Goal: Information Seeking & Learning: Check status

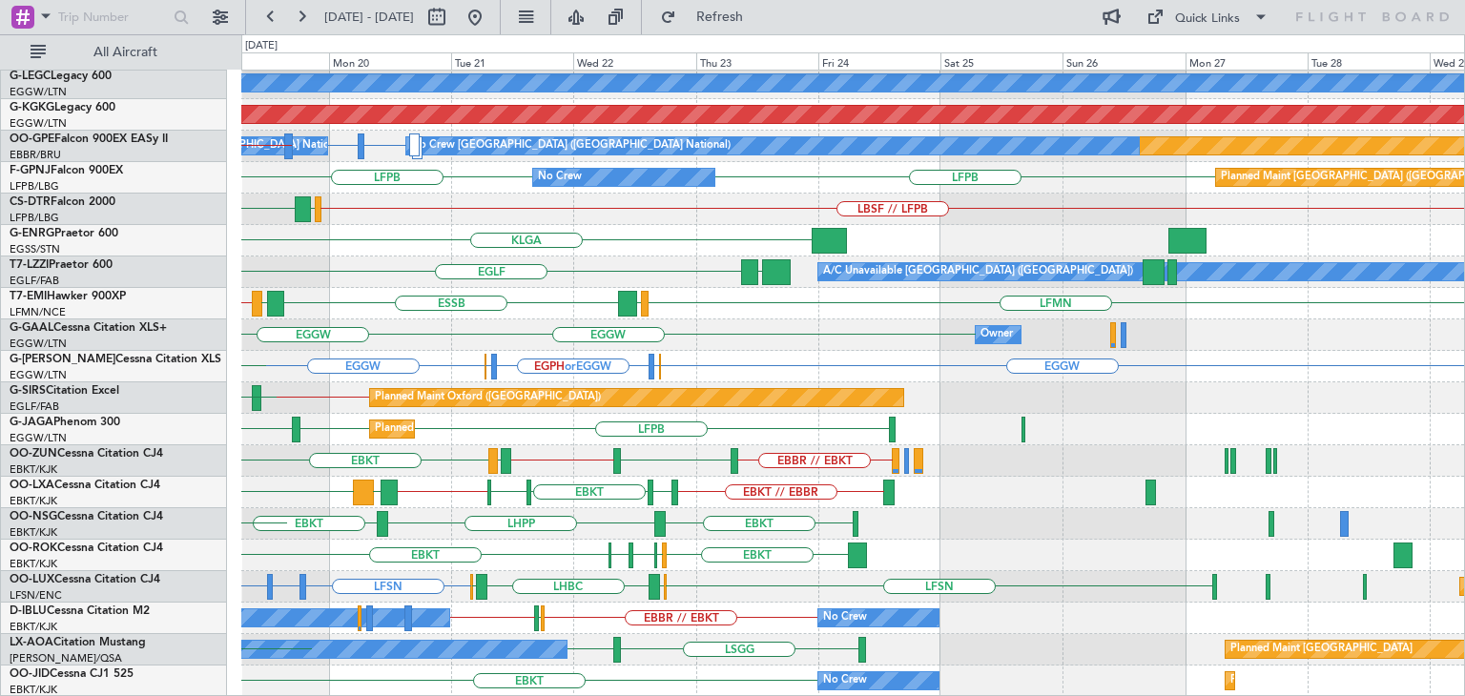
scroll to position [412, 0]
click at [188, 296] on div "LEMD EGGW LGAV HESX Planned Maint [GEOGRAPHIC_DATA] ([GEOGRAPHIC_DATA]) A/C Una…" at bounding box center [732, 365] width 1465 height 662
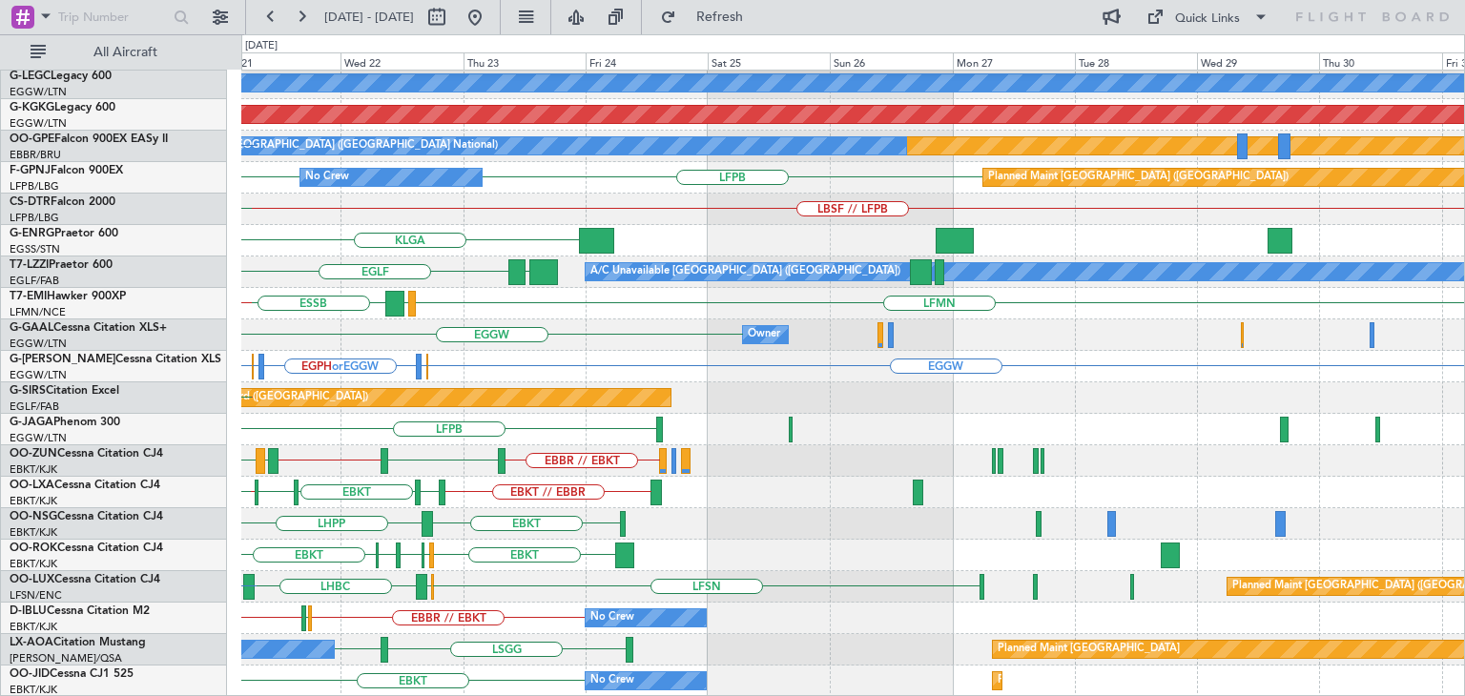
click at [569, 347] on div "LEMD EGGW Planned Maint [GEOGRAPHIC_DATA] ([GEOGRAPHIC_DATA]) A/C Unavailable […" at bounding box center [852, 178] width 1223 height 1039
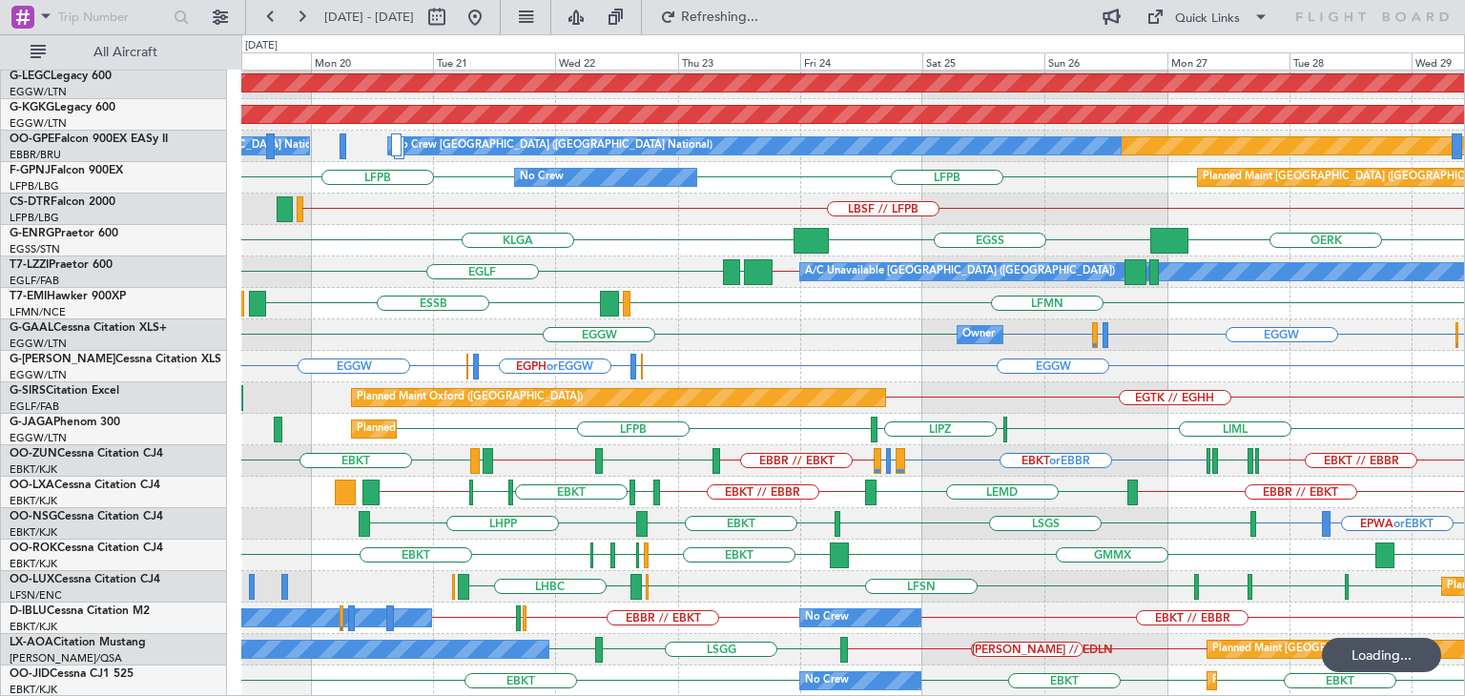
click at [915, 472] on div "LFBZ LFBD EDMO EGGW LEMD A/C Unavailable [GEOGRAPHIC_DATA] ([GEOGRAPHIC_DATA]) …" at bounding box center [852, 178] width 1223 height 1039
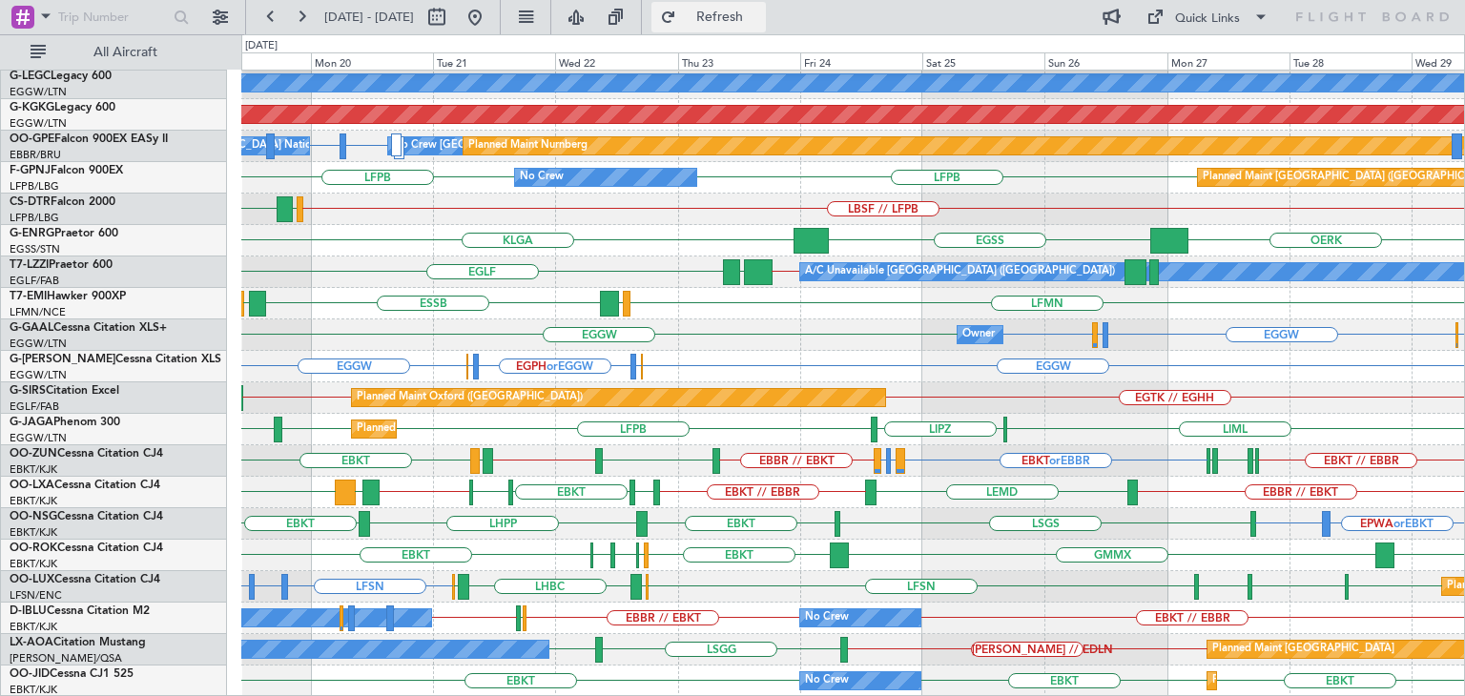
click at [760, 10] on span "Refresh" at bounding box center [720, 16] width 80 height 13
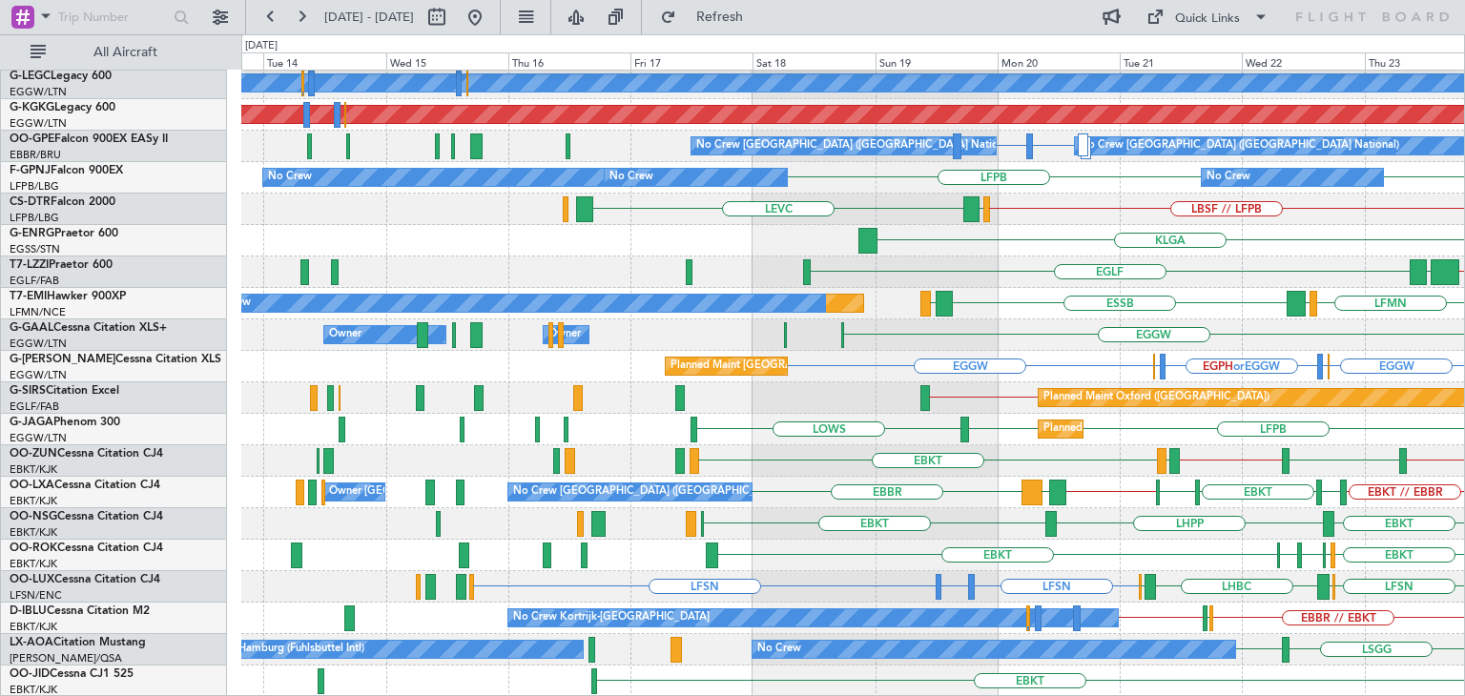
click at [1211, 302] on div "LEMD EGGW EDMO Planned Maint [GEOGRAPHIC_DATA] ([GEOGRAPHIC_DATA]) A/C Unavaila…" at bounding box center [852, 178] width 1223 height 1039
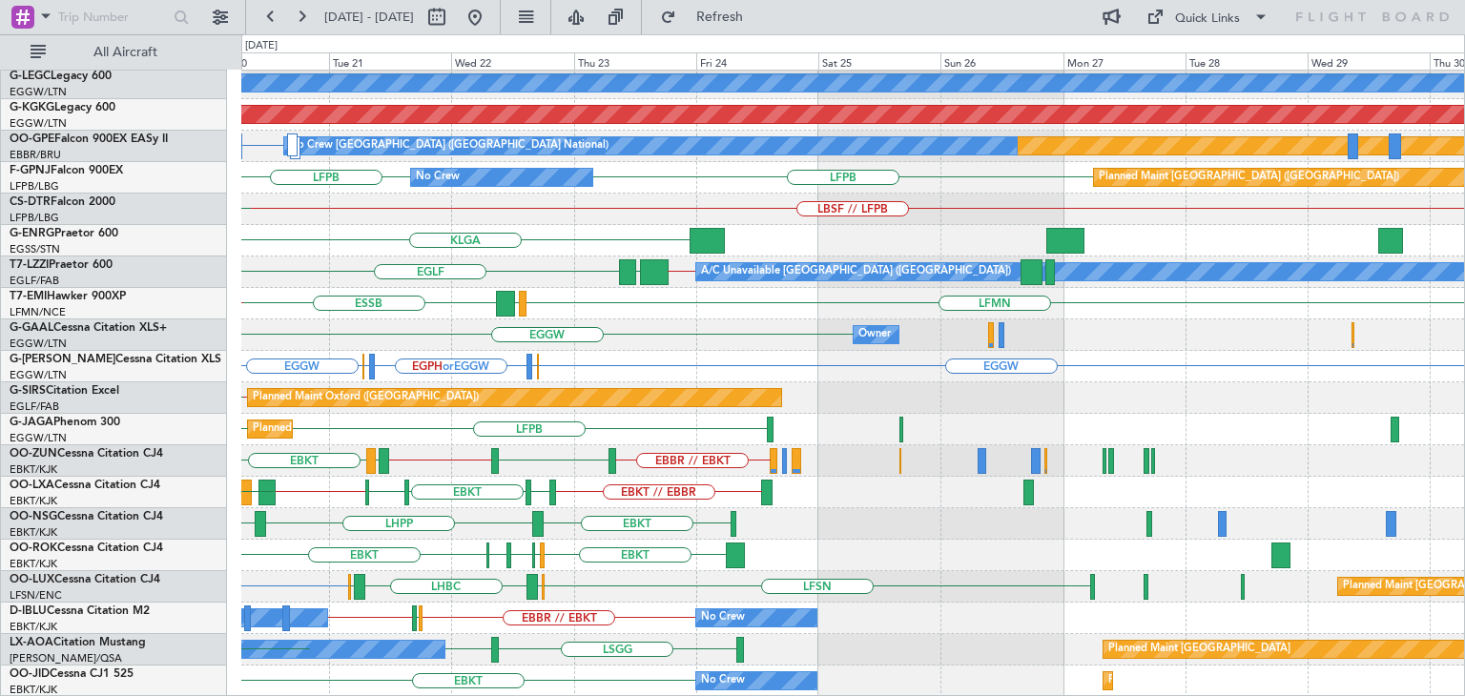
click at [206, 344] on div "LEMD EGGW Planned Maint [GEOGRAPHIC_DATA] ([GEOGRAPHIC_DATA]) A/C Unavailable […" at bounding box center [732, 365] width 1465 height 662
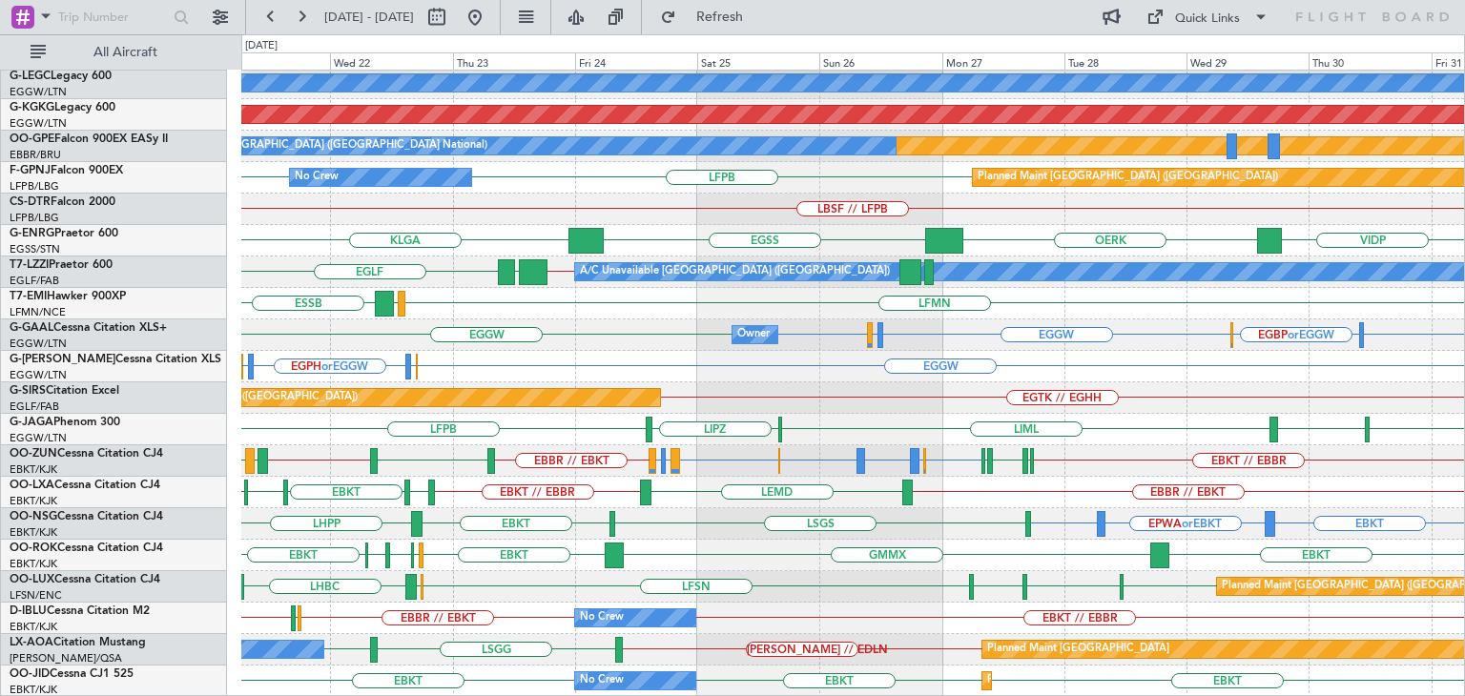
click at [844, 550] on div "EBKT EBKT GMMX EBKT LFST EDDM EDDL" at bounding box center [852, 555] width 1223 height 31
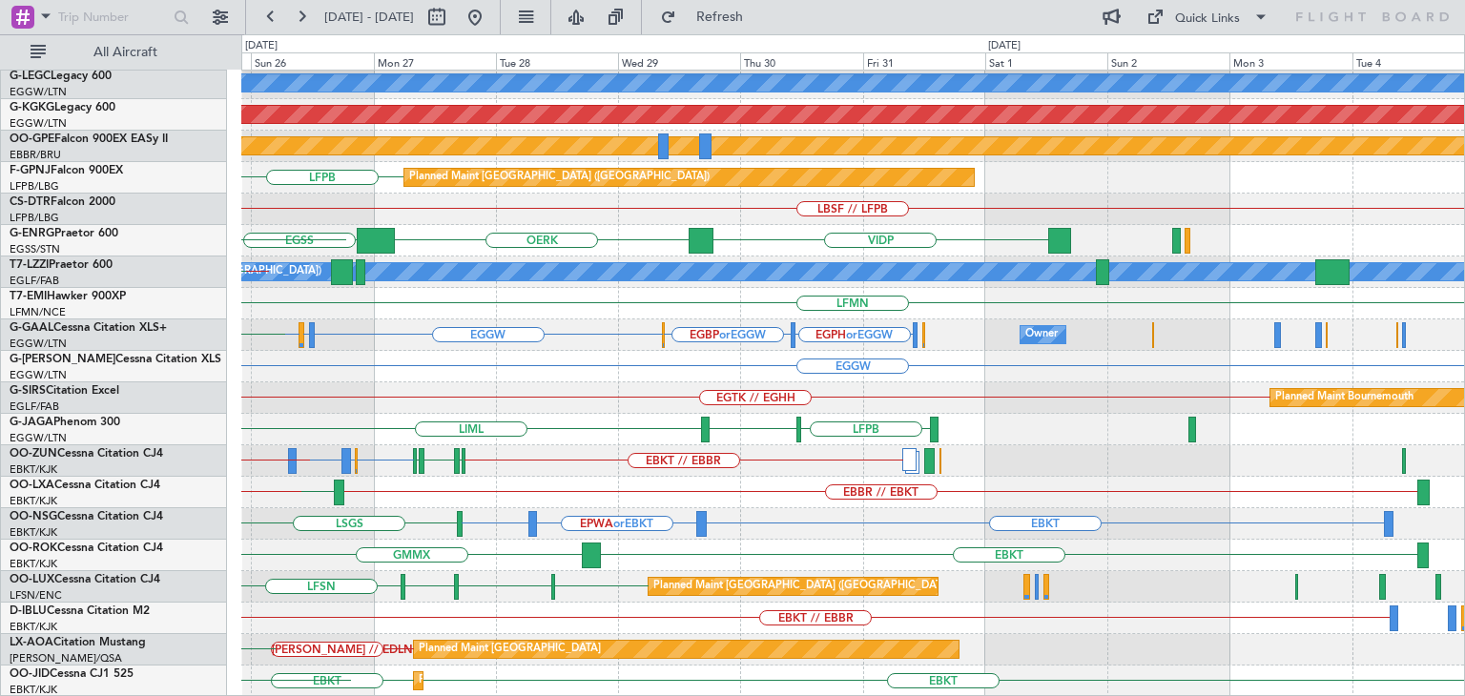
click at [360, 375] on div "EDMO LFBZ LFBD EGGW Planned Maint [GEOGRAPHIC_DATA] ([GEOGRAPHIC_DATA]) A/C Una…" at bounding box center [852, 178] width 1223 height 1039
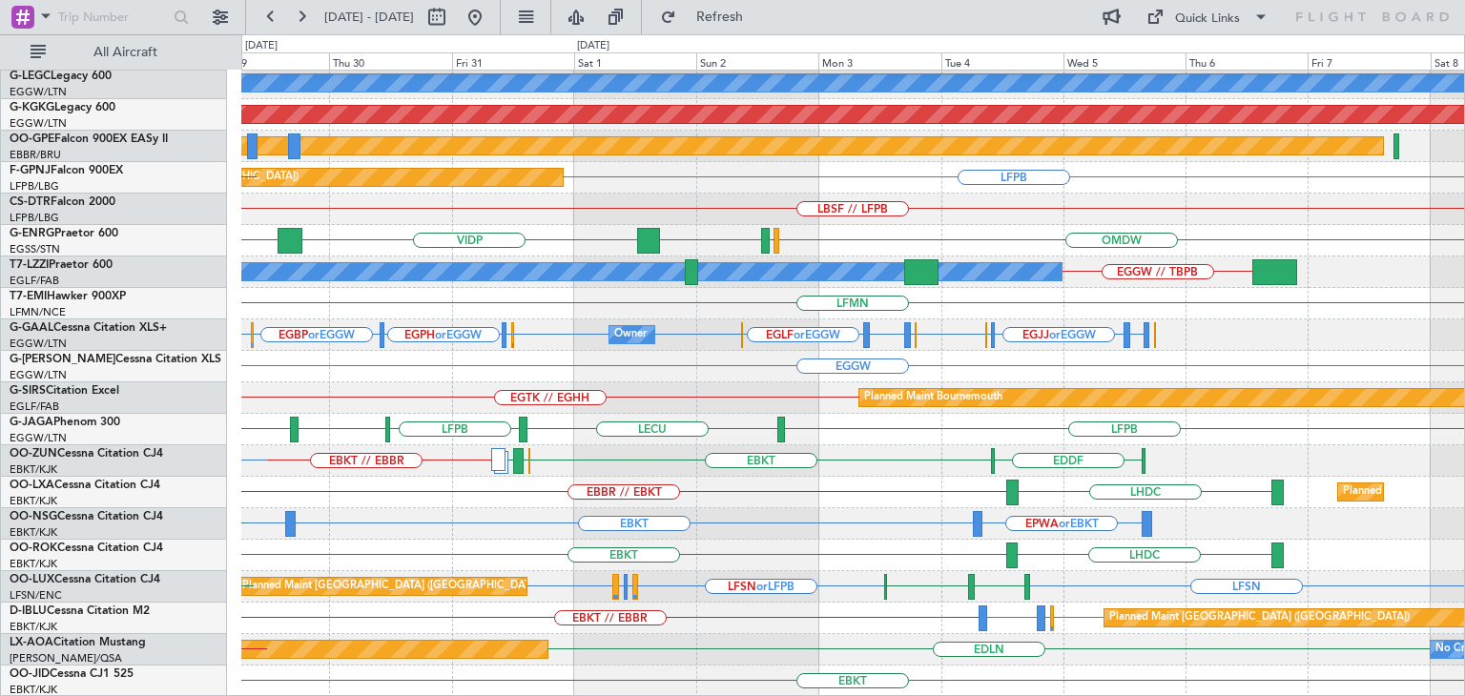
click at [747, 464] on div "EGGW // LGAV LFBZ LFBD Planned Maint [GEOGRAPHIC_DATA] ([GEOGRAPHIC_DATA]) A/C …" at bounding box center [852, 178] width 1223 height 1039
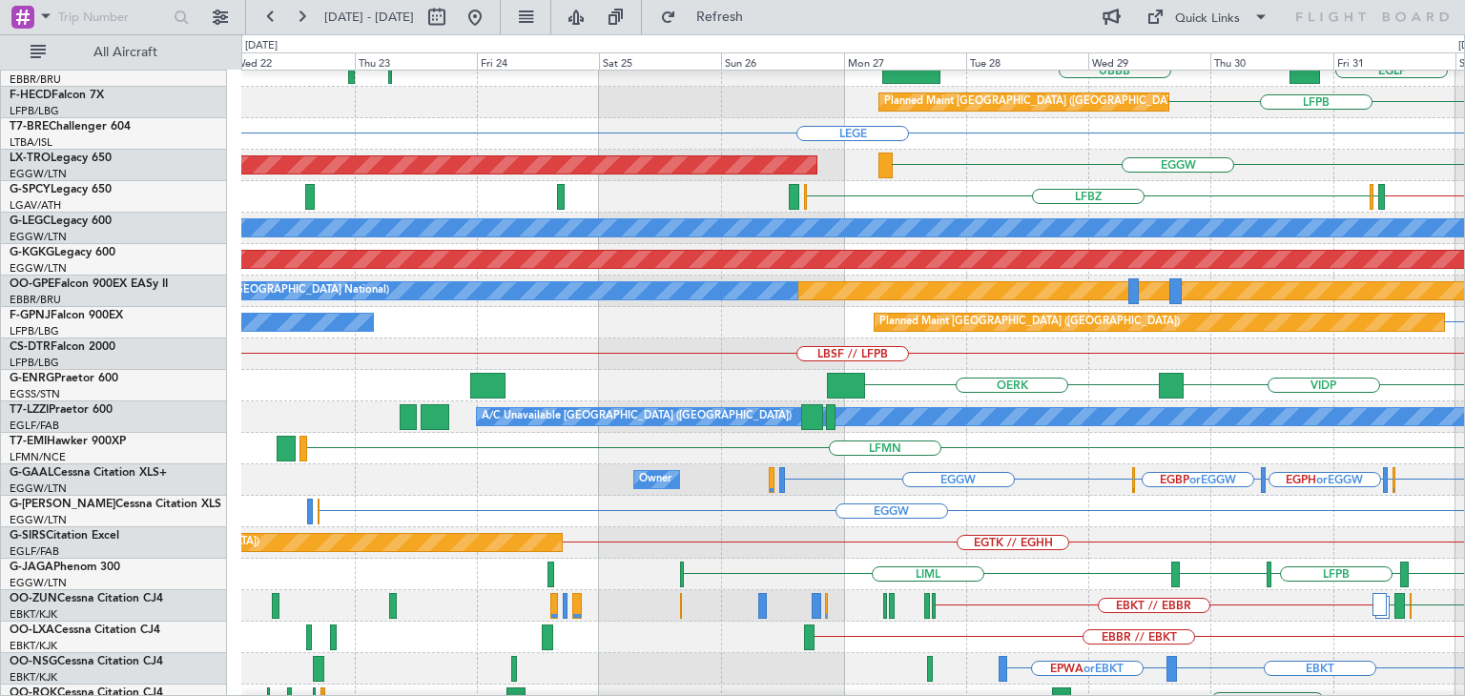
click at [1463, 633] on div "EBBR // EBKT" at bounding box center [852, 637] width 1223 height 31
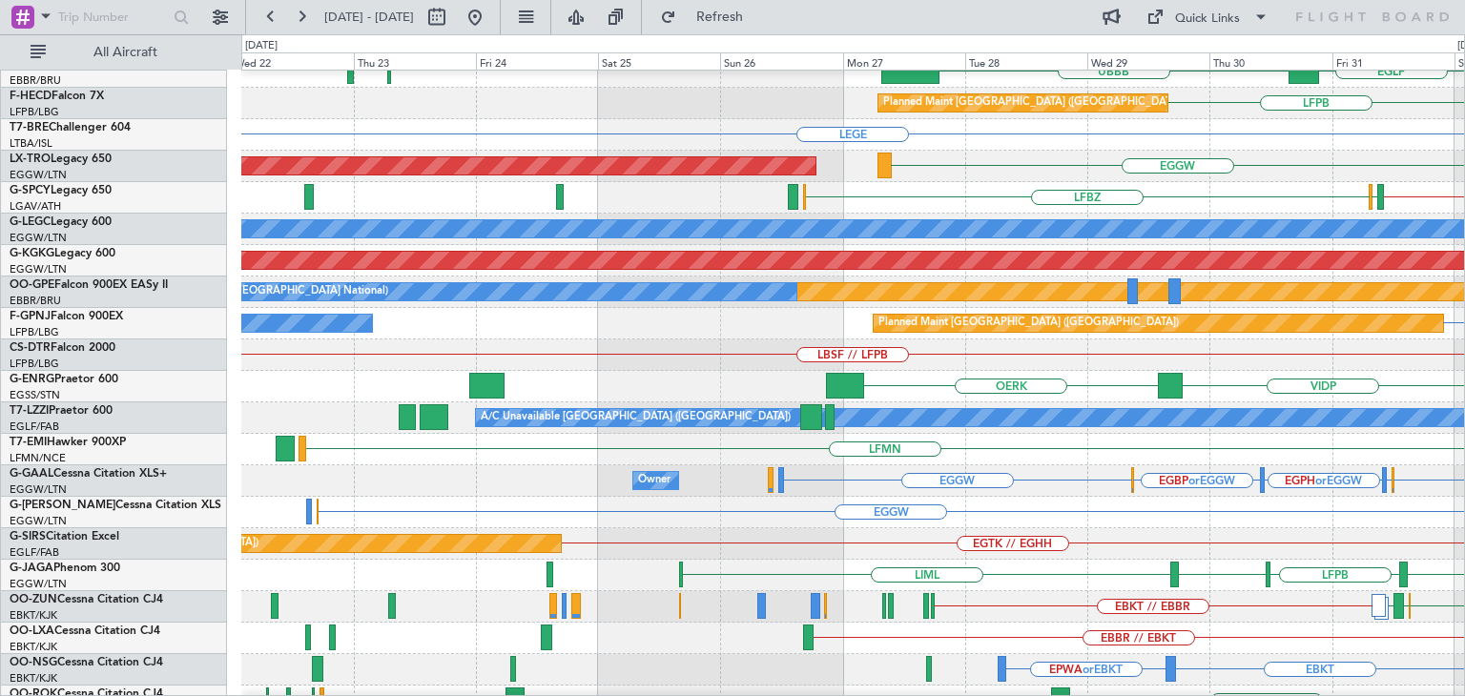
click at [1420, 591] on div "EBKT // EBBR EBKT EBOS [PERSON_NAME]" at bounding box center [852, 606] width 1223 height 31
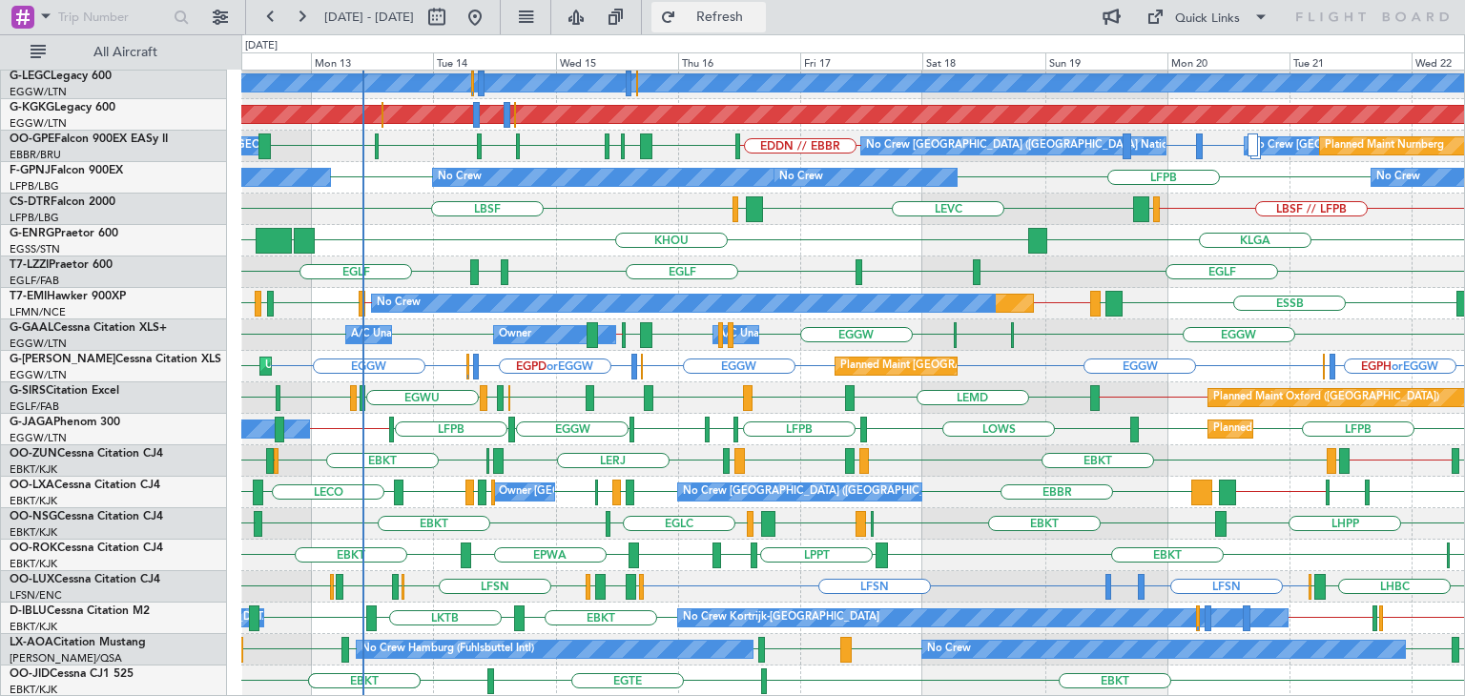
click at [760, 21] on span "Refresh" at bounding box center [720, 16] width 80 height 13
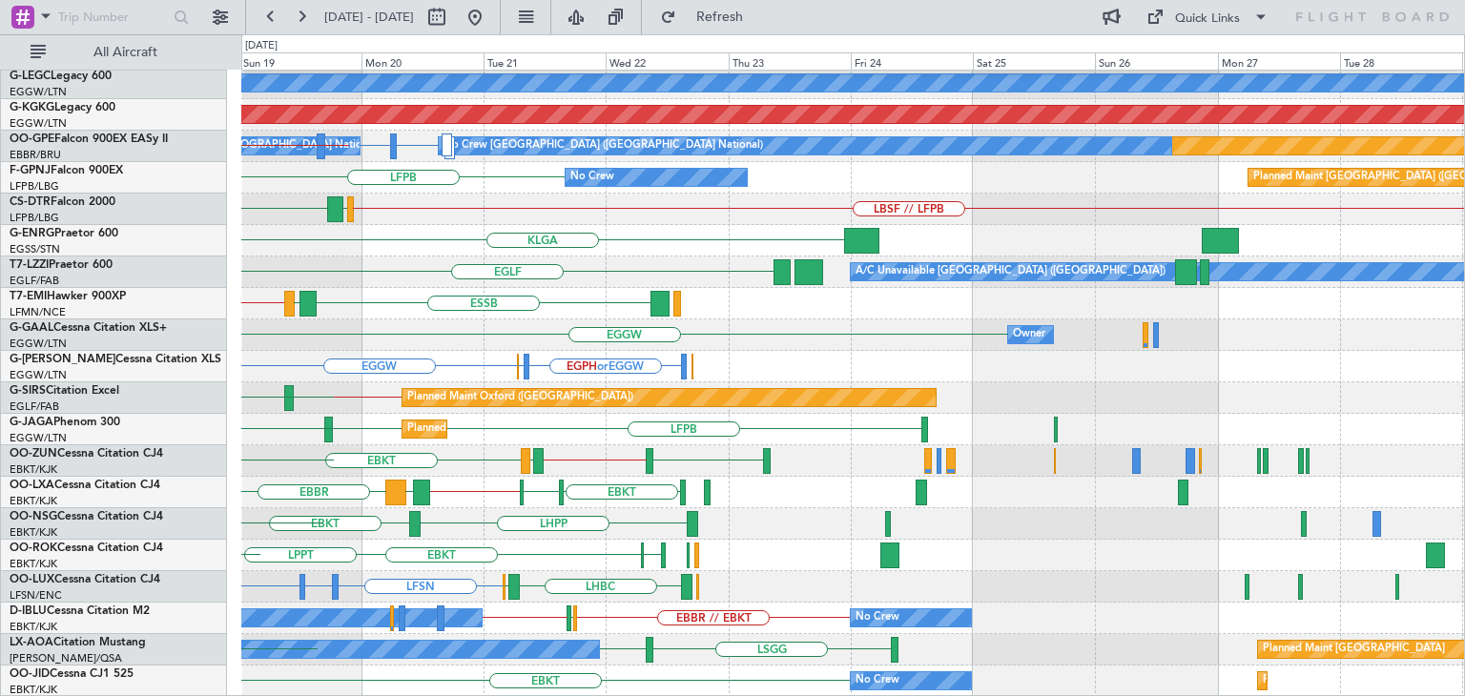
click at [294, 413] on div "LEMD LGAV HESX Planned Maint [GEOGRAPHIC_DATA] ([GEOGRAPHIC_DATA]) A/C Unavaila…" at bounding box center [852, 178] width 1223 height 1039
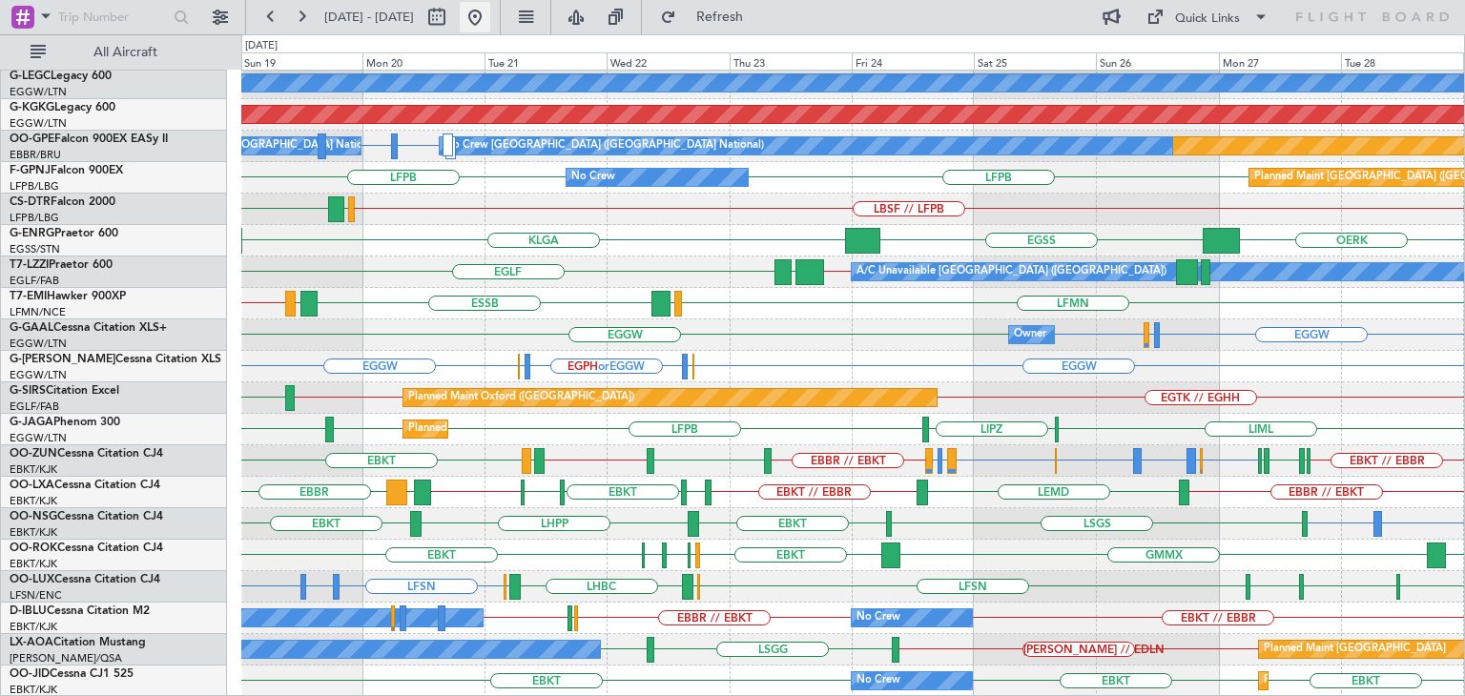
click at [490, 20] on button at bounding box center [475, 17] width 31 height 31
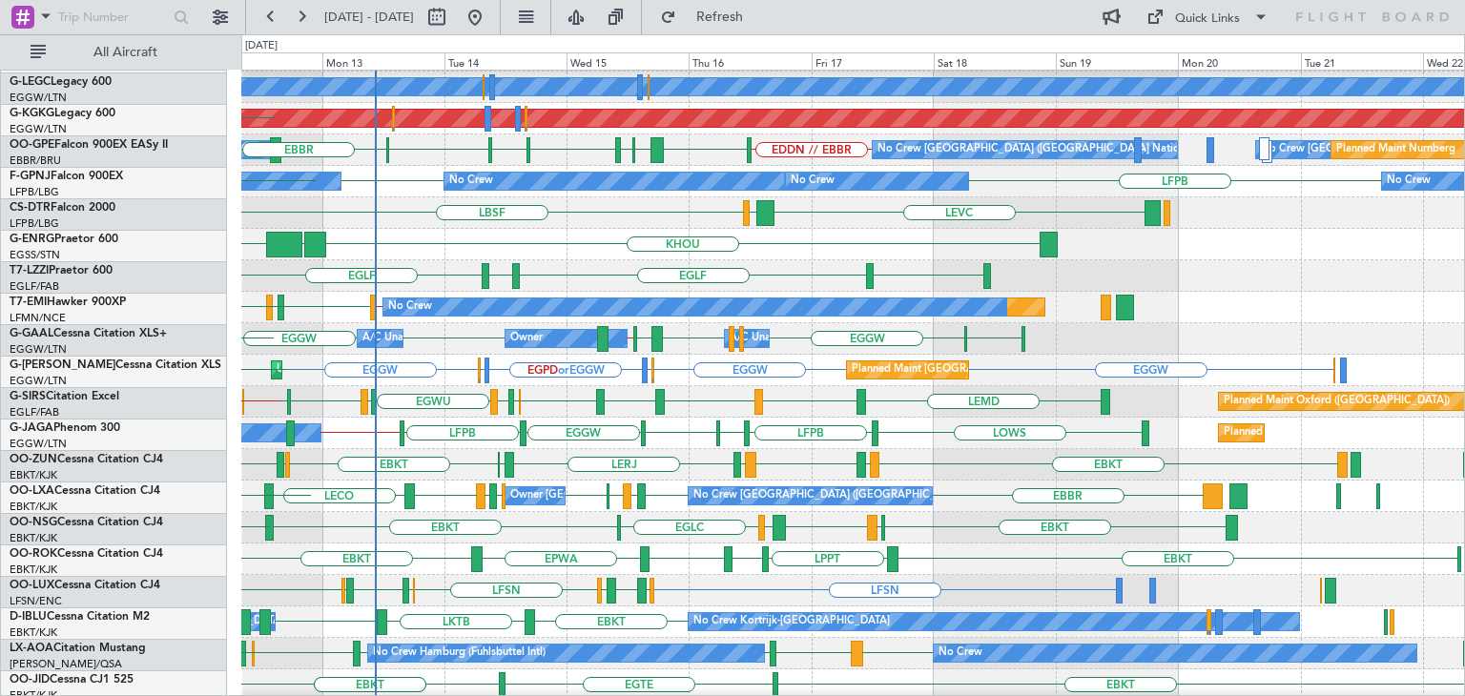
click at [244, 272] on div "[PERSON_NAME] [GEOGRAPHIC_DATA] [GEOGRAPHIC_DATA] [GEOGRAPHIC_DATA] A/C Unavail…" at bounding box center [852, 275] width 1223 height 31
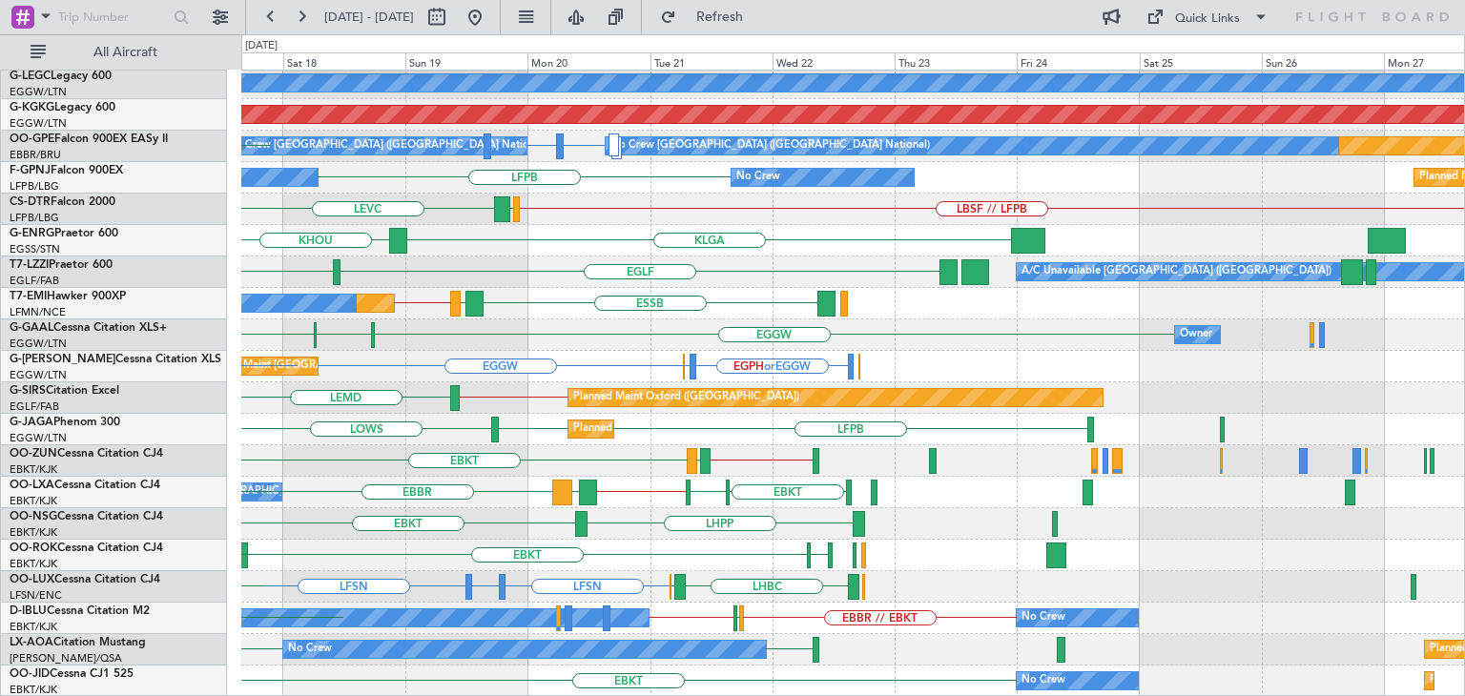
click at [534, 0] on html "[DATE] - [DATE] Refresh Quick Links All Aircraft LEMD LGAV HESX Planned Maint […" at bounding box center [732, 348] width 1465 height 696
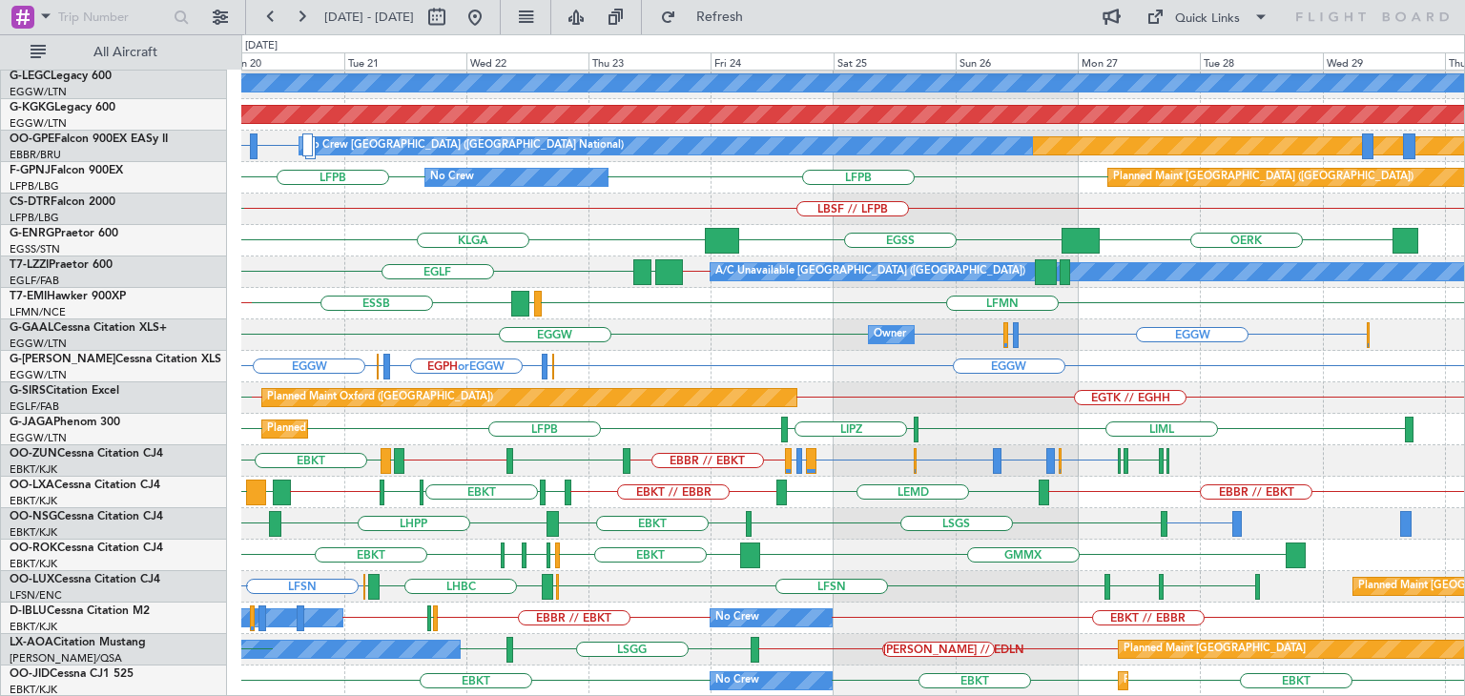
click at [990, 480] on div "LFBZ LFBD EDMO EGGW LEMD Planned Maint [GEOGRAPHIC_DATA] ([GEOGRAPHIC_DATA]) A/…" at bounding box center [852, 178] width 1223 height 1039
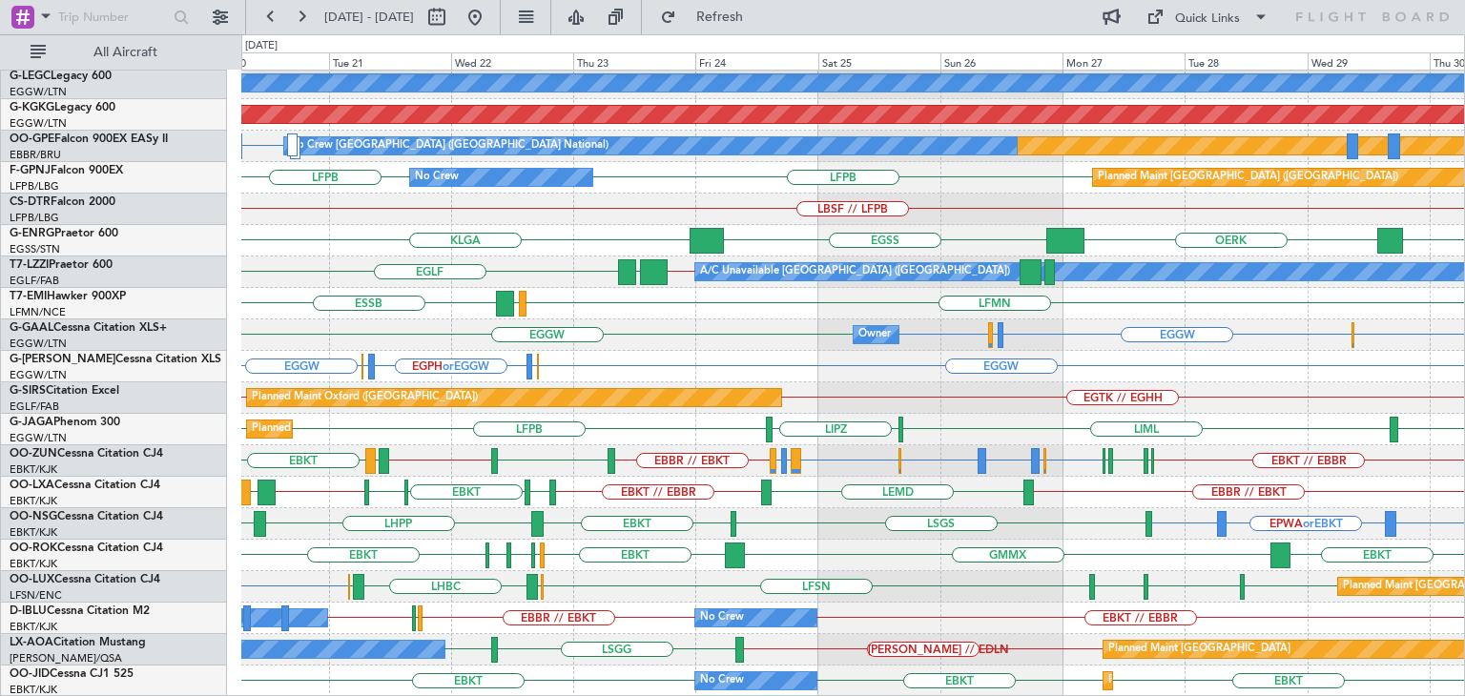
click at [1016, 550] on div "EBKT GMMX EBKT LFST EDDM EDDL EBKT" at bounding box center [852, 555] width 1223 height 31
